Goal: Task Accomplishment & Management: Use online tool/utility

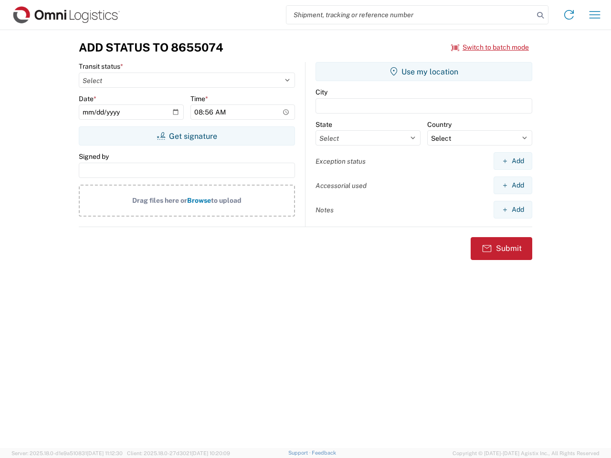
click at [410, 15] on input "search" at bounding box center [409, 15] width 247 height 18
click at [540, 15] on icon at bounding box center [539, 15] width 13 height 13
click at [569, 15] on icon at bounding box center [568, 14] width 15 height 15
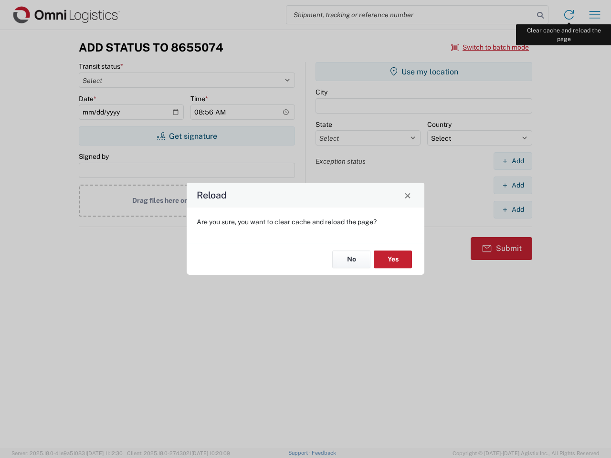
click at [594, 15] on div "Reload Are you sure, you want to clear cache and reload the page? No Yes" at bounding box center [305, 229] width 611 height 458
click at [490, 47] on div "Reload Are you sure, you want to clear cache and reload the page? No Yes" at bounding box center [305, 229] width 611 height 458
click at [187, 136] on div "Reload Are you sure, you want to clear cache and reload the page? No Yes" at bounding box center [305, 229] width 611 height 458
click at [424, 72] on div "Reload Are you sure, you want to clear cache and reload the page? No Yes" at bounding box center [305, 229] width 611 height 458
click at [512, 161] on div "Reload Are you sure, you want to clear cache and reload the page? No Yes" at bounding box center [305, 229] width 611 height 458
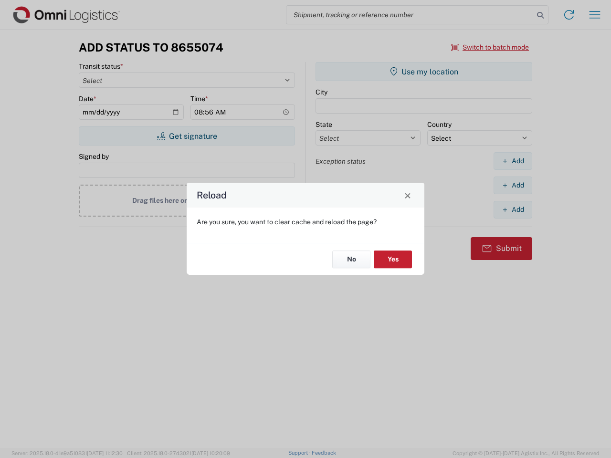
click at [512, 185] on div "Reload Are you sure, you want to clear cache and reload the page? No Yes" at bounding box center [305, 229] width 611 height 458
click at [512, 209] on div "Reload Are you sure, you want to clear cache and reload the page? No Yes" at bounding box center [305, 229] width 611 height 458
